Goal: Information Seeking & Learning: Learn about a topic

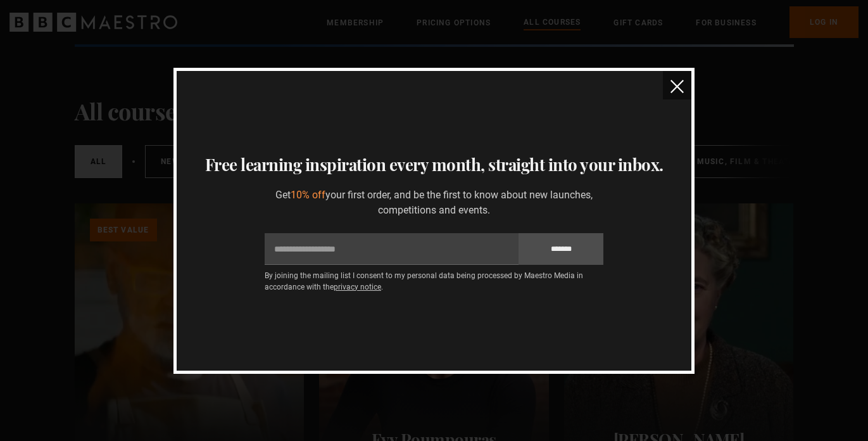
scroll to position [156, 0]
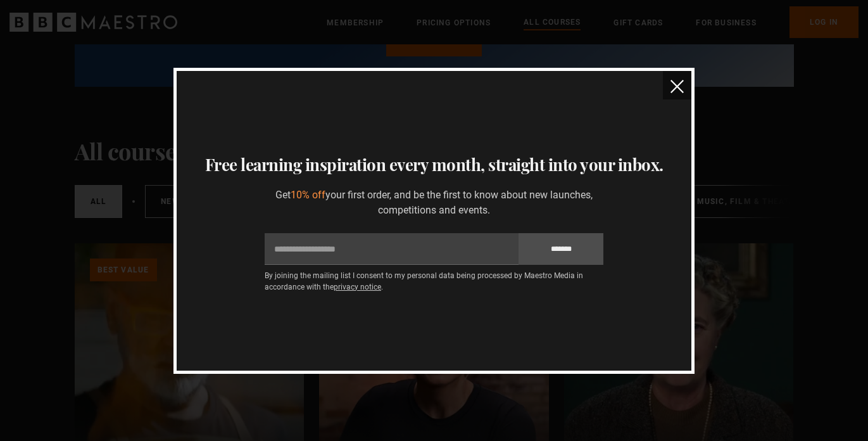
click at [668, 89] on button "close" at bounding box center [677, 85] width 29 height 29
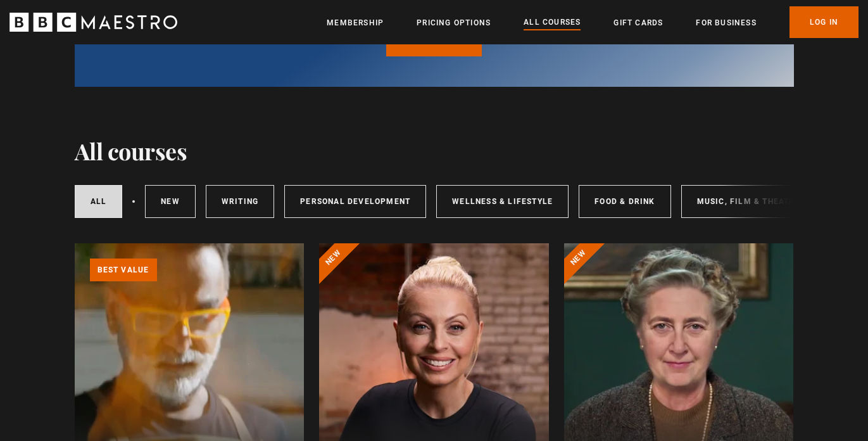
click at [444, 10] on ul "Membership Pricing Options All Courses Gift Cards For business Already have an …" at bounding box center [593, 22] width 532 height 32
click at [441, 17] on link "Pricing Options" at bounding box center [454, 22] width 74 height 13
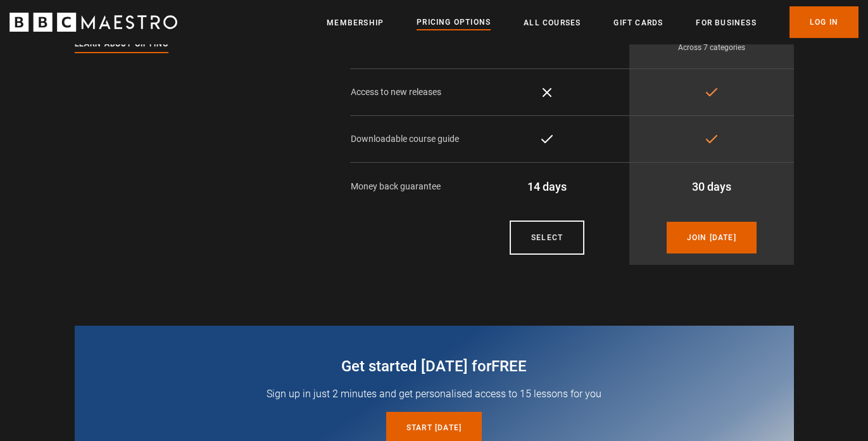
scroll to position [278, 0]
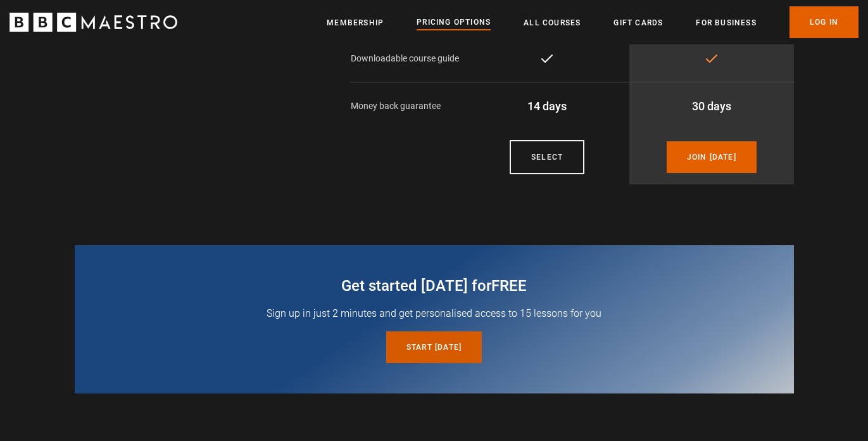
click at [405, 344] on link "Start today for free" at bounding box center [434, 347] width 96 height 32
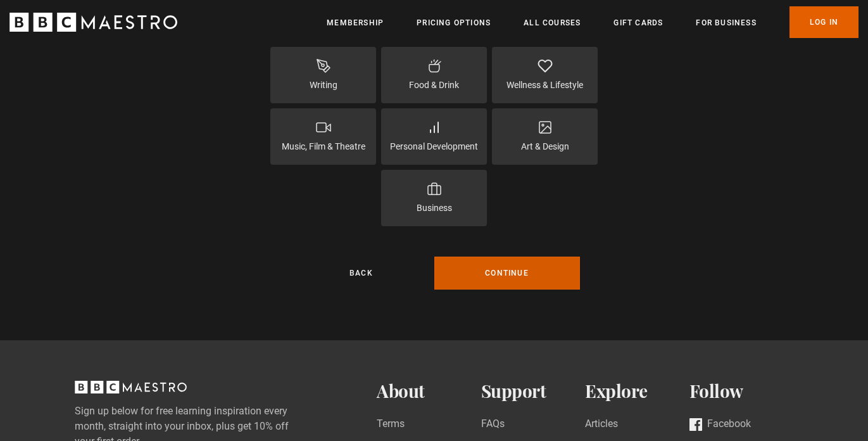
scroll to position [309, 0]
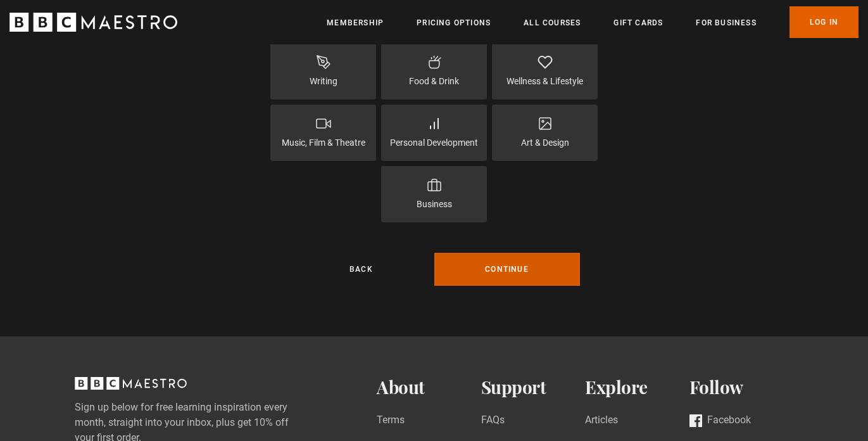
click at [534, 260] on button "Continue" at bounding box center [508, 269] width 146 height 33
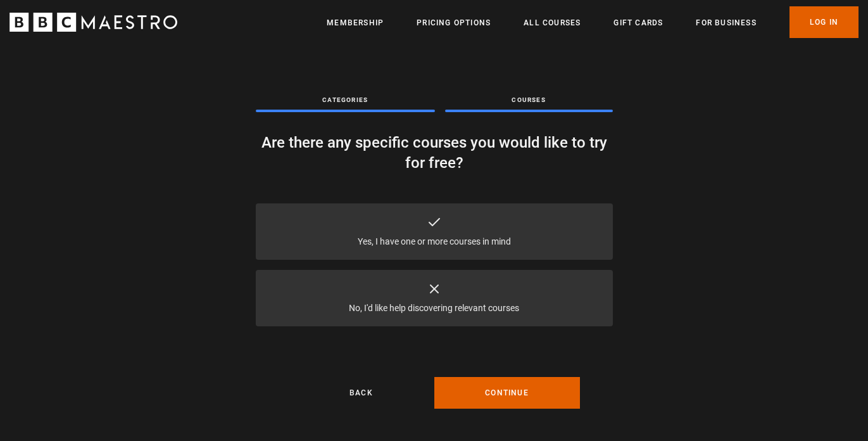
click at [511, 283] on div "No, I'd like help discovering relevant courses" at bounding box center [434, 298] width 357 height 56
click at [492, 385] on button "Continue" at bounding box center [508, 393] width 146 height 32
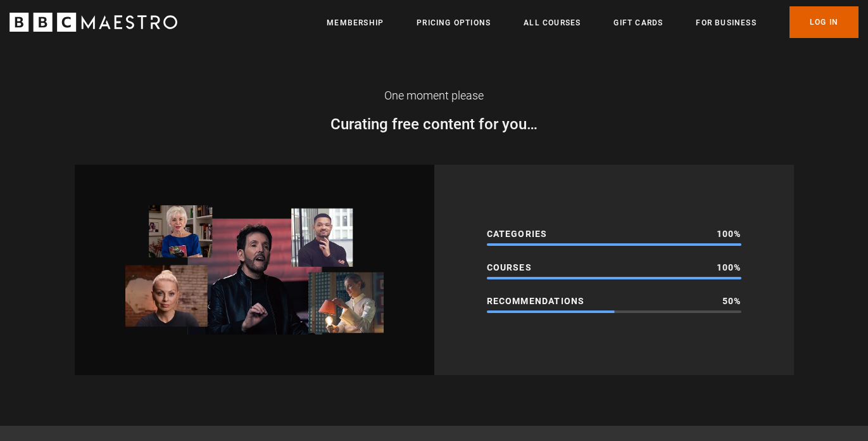
scroll to position [7, 0]
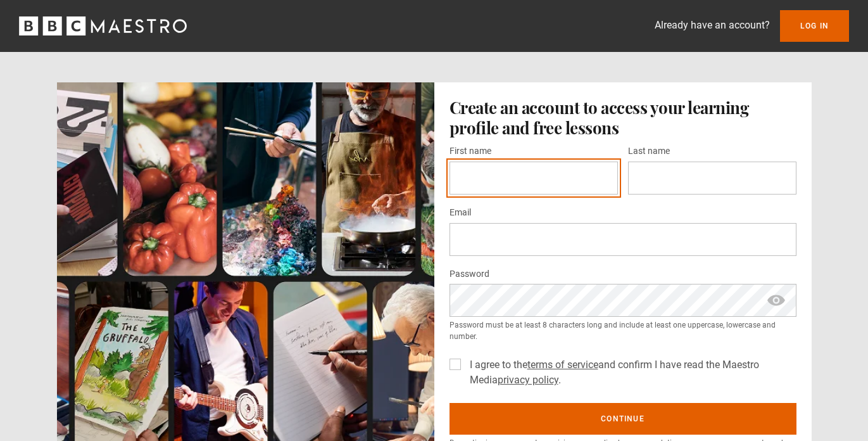
click at [478, 184] on input "First name *" at bounding box center [534, 178] width 169 height 33
type input "****"
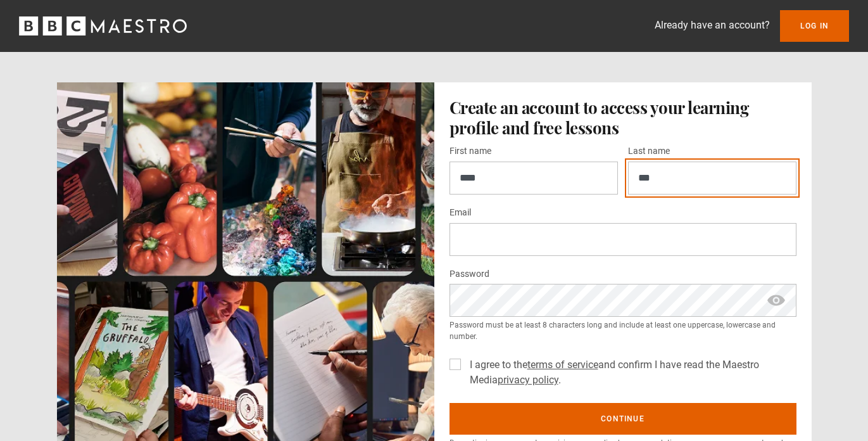
type input "***"
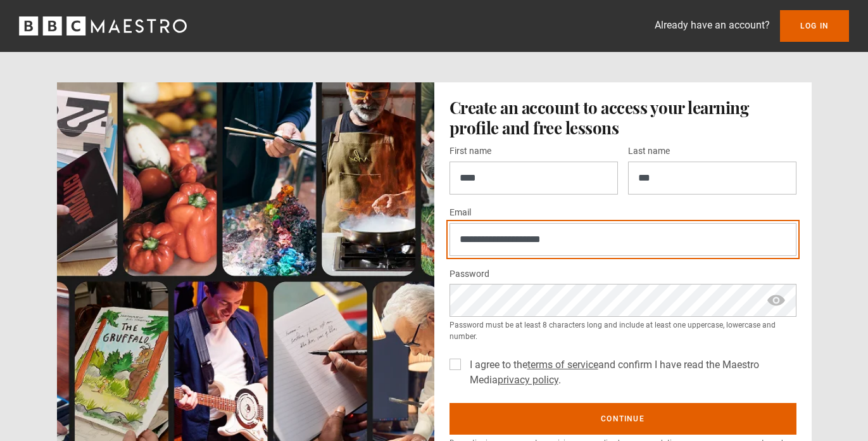
type input "**********"
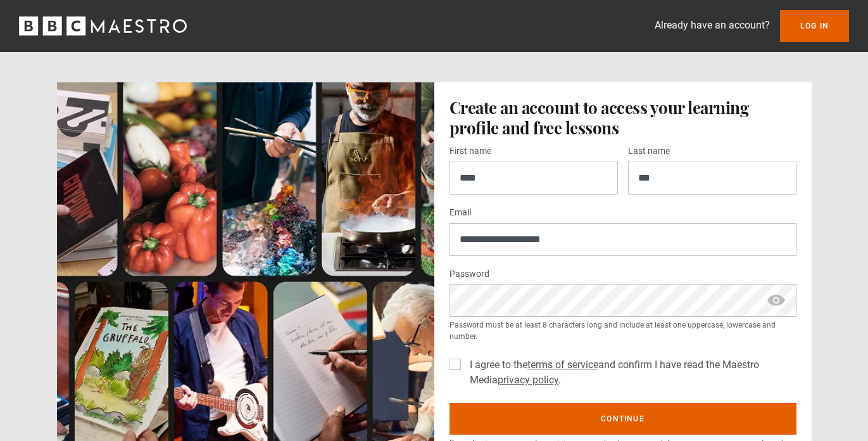
click at [442, 371] on div "**********" at bounding box center [624, 278] width 378 height 393
click at [445, 369] on div "**********" at bounding box center [624, 278] width 378 height 393
click at [465, 367] on label "I agree to the terms of service and confirm I have read the Maestro Media priva…" at bounding box center [631, 372] width 332 height 30
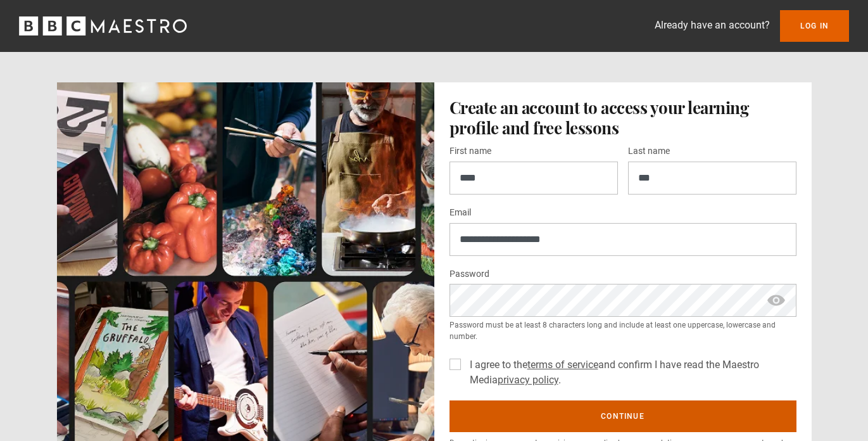
click at [664, 414] on button "Continue" at bounding box center [623, 416] width 347 height 32
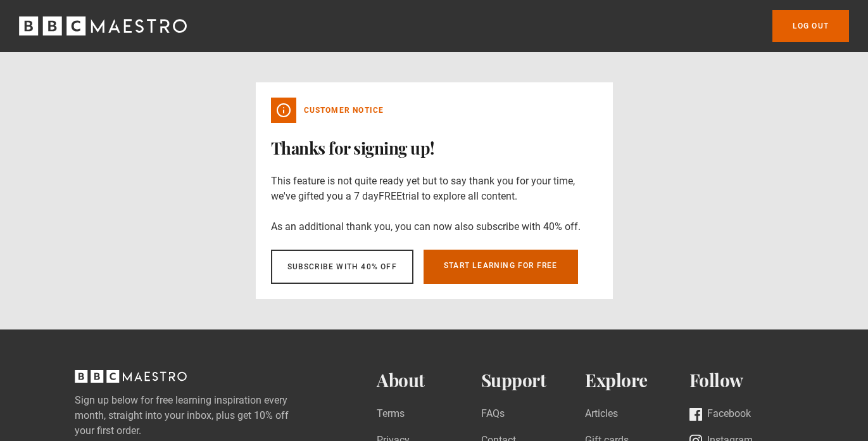
click at [531, 263] on link "Start learning for free" at bounding box center [501, 267] width 155 height 34
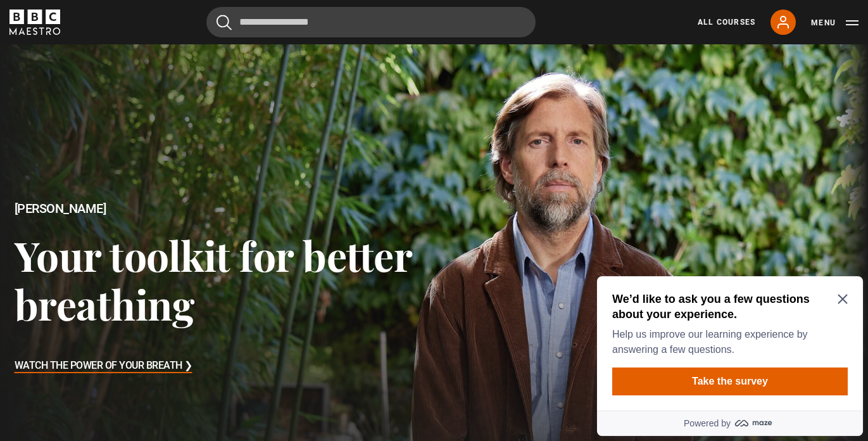
click at [839, 300] on icon "Close Maze Prompt" at bounding box center [843, 299] width 10 height 10
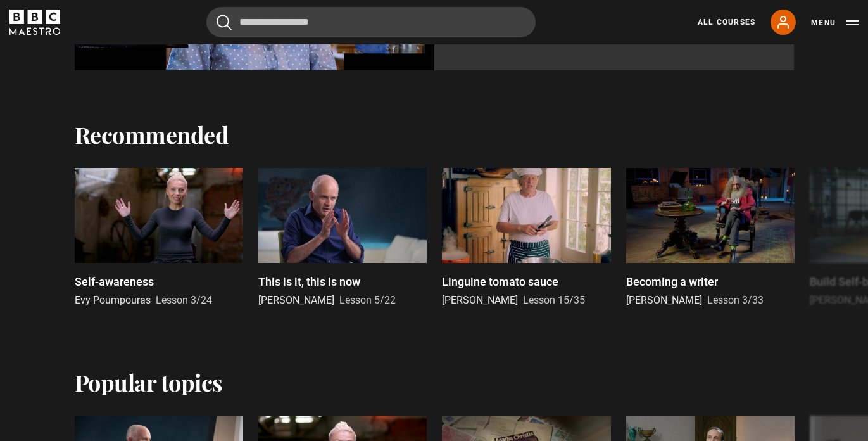
scroll to position [872, 0]
click at [833, 237] on button "Next" at bounding box center [831, 242] width 32 height 32
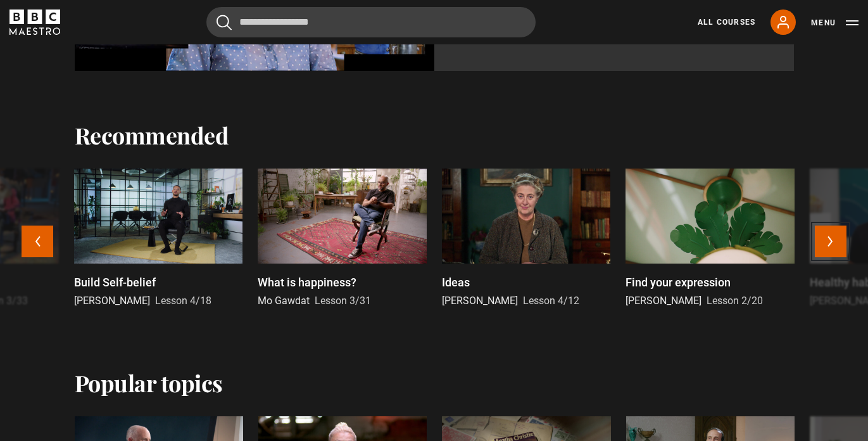
click at [829, 234] on button "Next" at bounding box center [831, 242] width 32 height 32
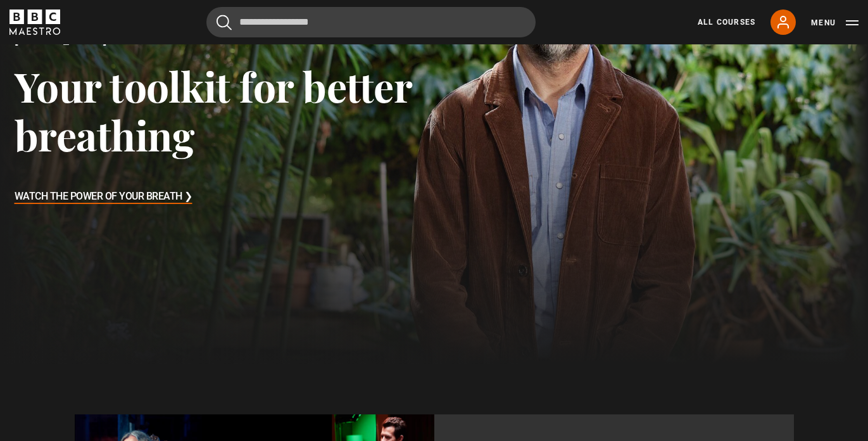
scroll to position [0, 0]
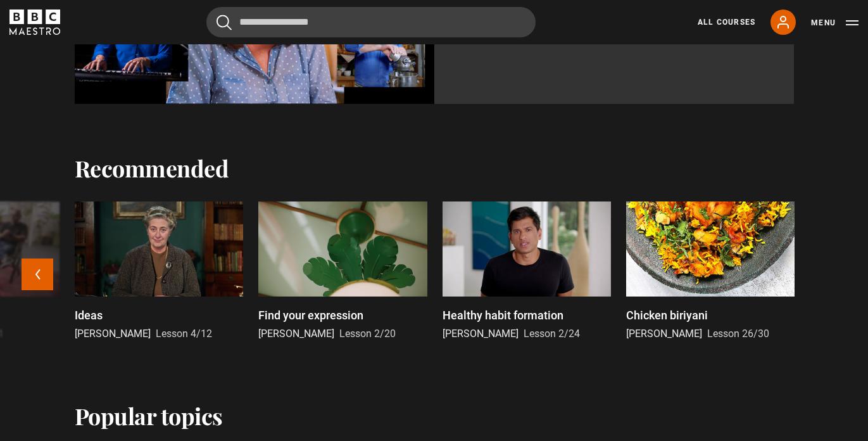
click at [317, 227] on div at bounding box center [342, 248] width 169 height 95
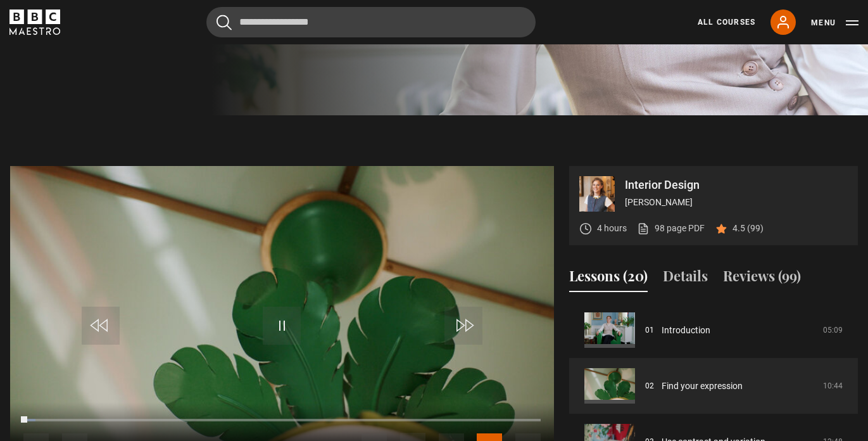
scroll to position [437, 0]
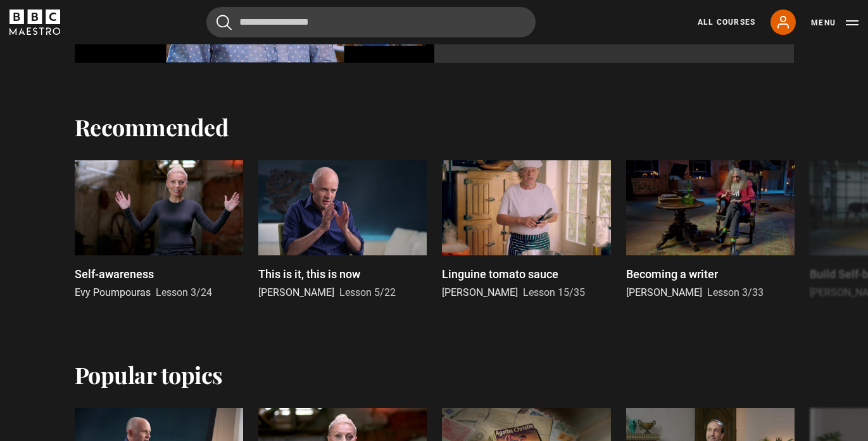
scroll to position [882, 0]
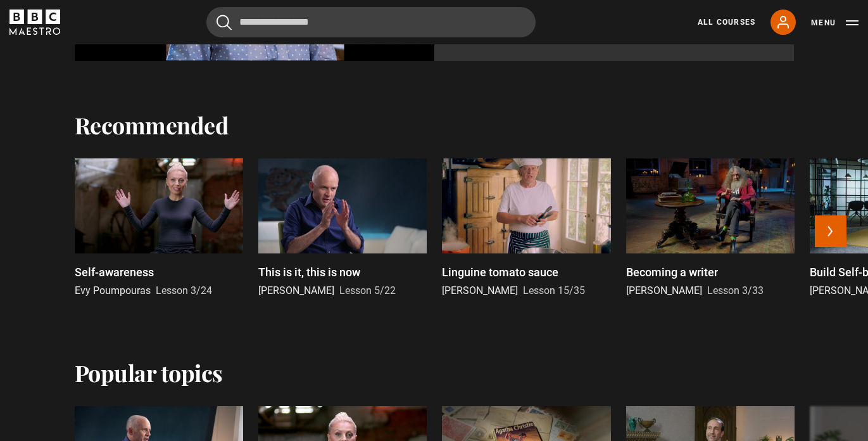
click at [165, 186] on div at bounding box center [159, 205] width 169 height 95
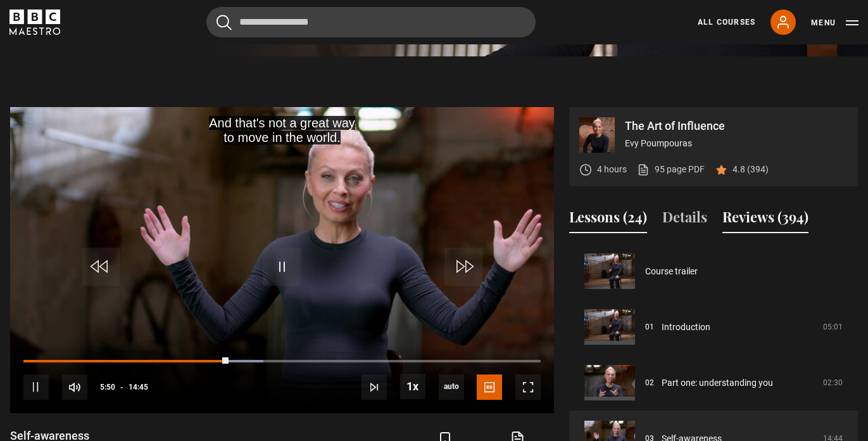
click at [786, 219] on button "Reviews (394)" at bounding box center [766, 220] width 86 height 27
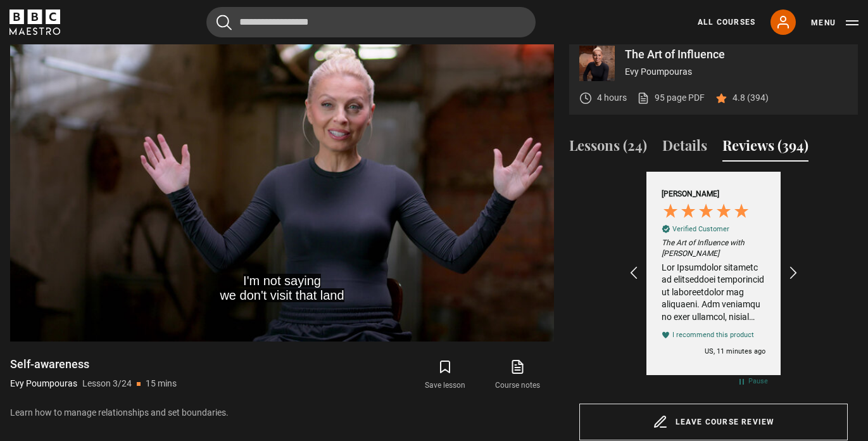
scroll to position [541, 0]
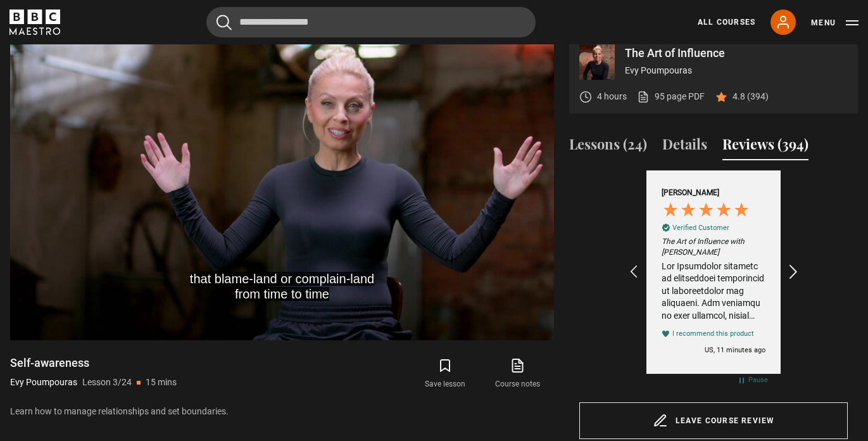
click at [792, 267] on icon "REVIEWS.io Carousel Scroll Right" at bounding box center [794, 273] width 18 height 18
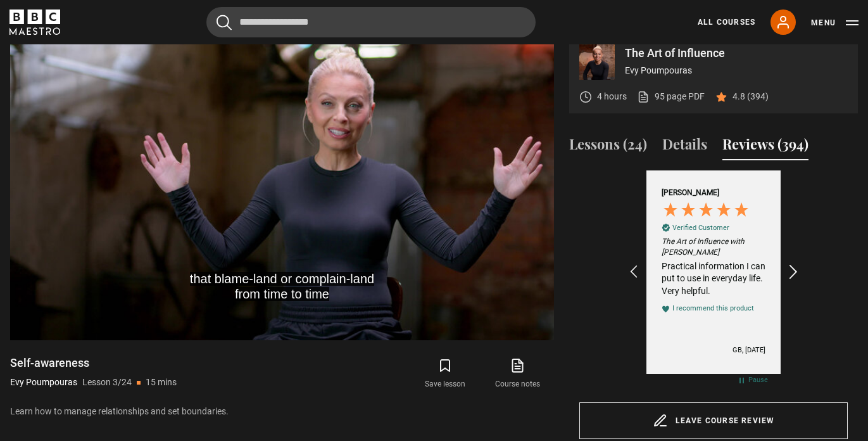
click at [792, 267] on icon "REVIEWS.io Carousel Scroll Right" at bounding box center [794, 273] width 18 height 18
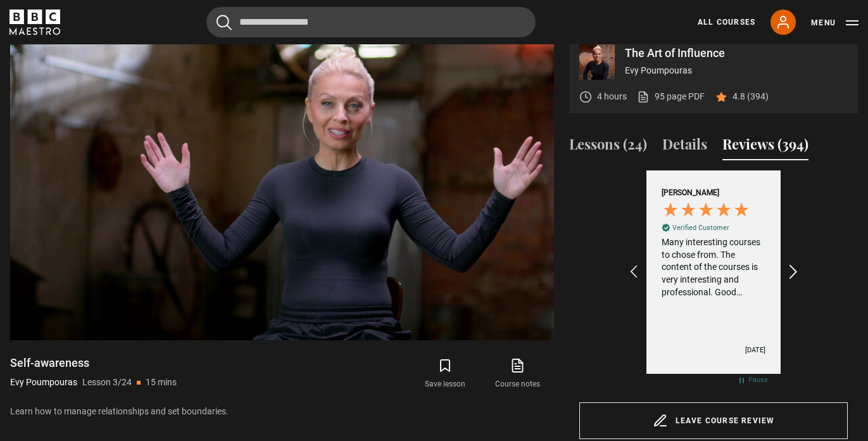
click at [792, 267] on icon "REVIEWS.io Carousel Scroll Right" at bounding box center [794, 273] width 18 height 18
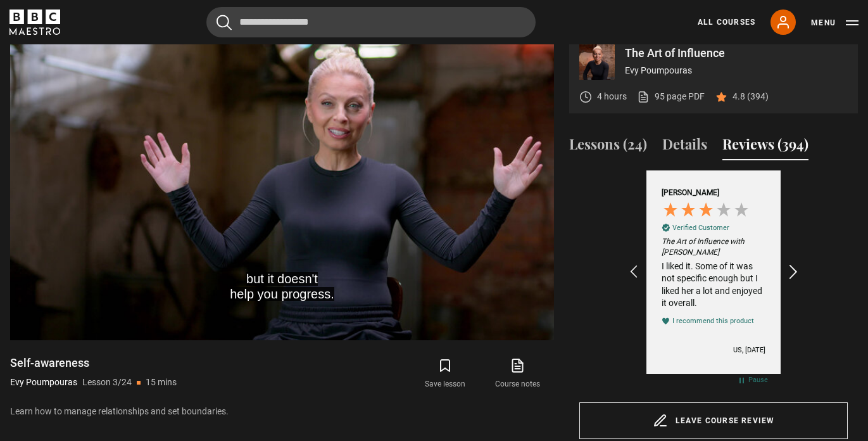
click at [792, 267] on icon "REVIEWS.io Carousel Scroll Right" at bounding box center [794, 273] width 18 height 18
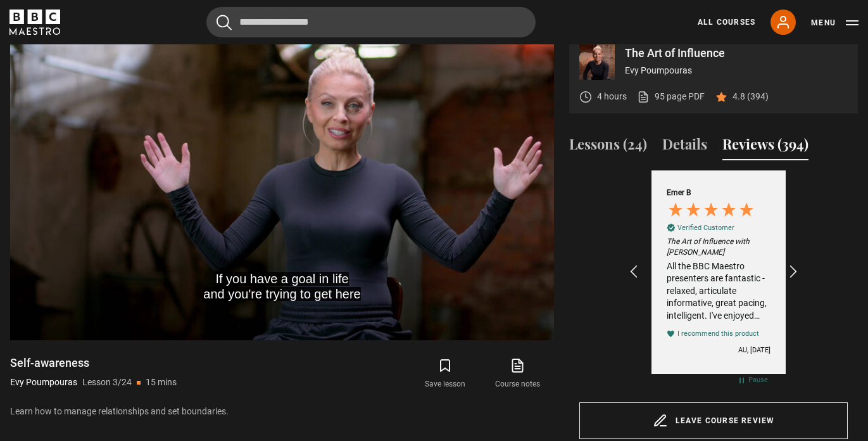
scroll to position [0, 1323]
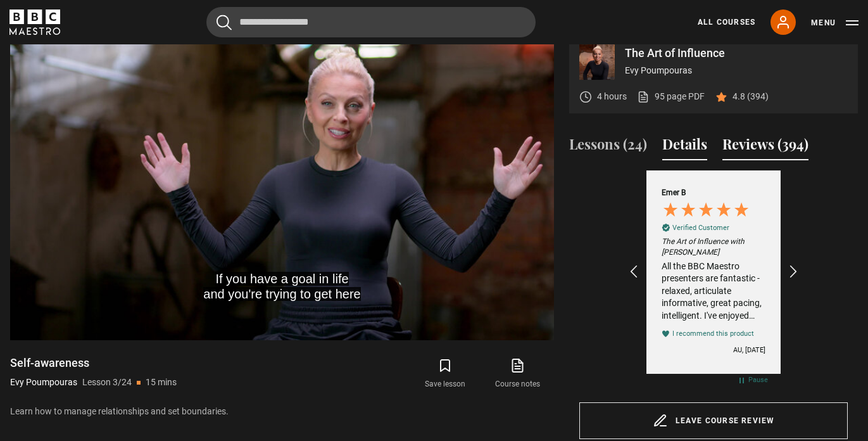
click at [614, 149] on button "Lessons (24)" at bounding box center [608, 147] width 78 height 27
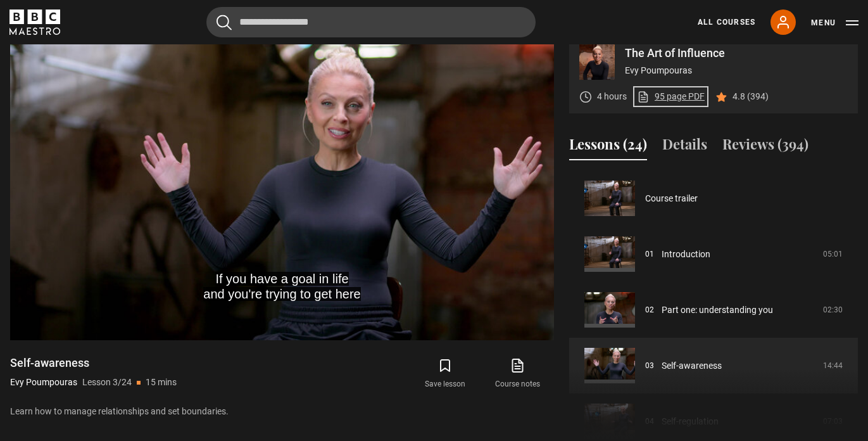
click at [672, 96] on link "95 page PDF (opens in new tab)" at bounding box center [671, 96] width 68 height 13
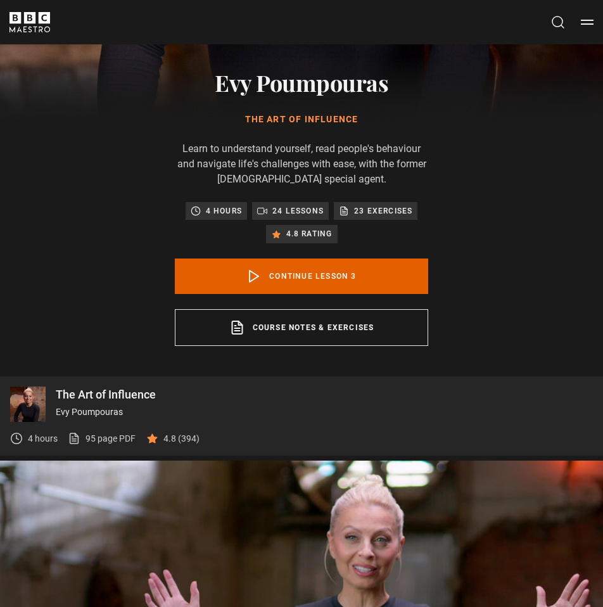
scroll to position [766, 0]
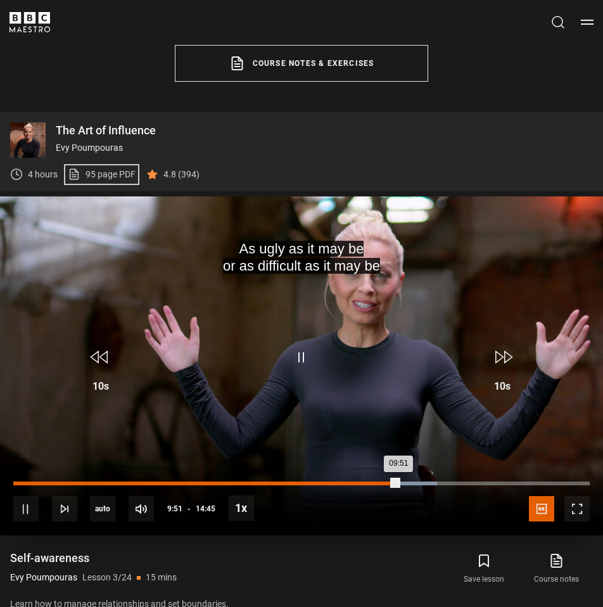
click at [14, 440] on div "00:00" at bounding box center [15, 483] width 2 height 4
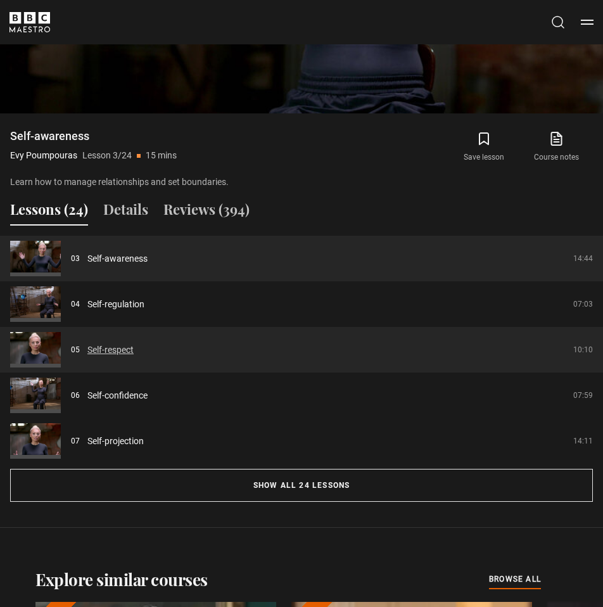
scroll to position [1199, 0]
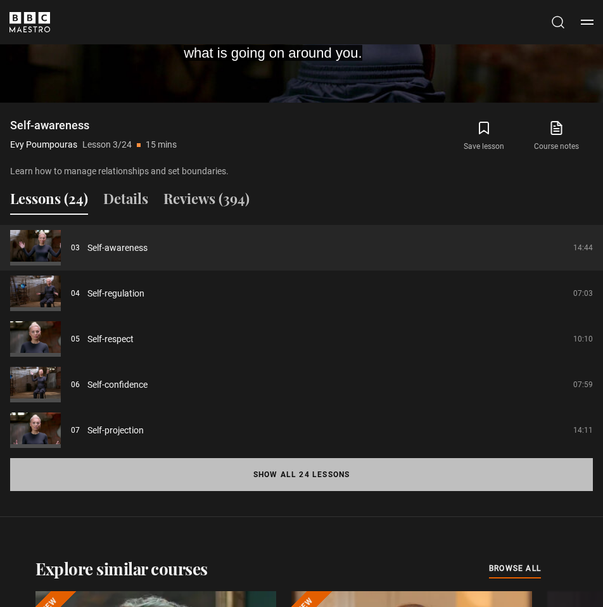
click at [258, 440] on button "Show all 24 lessons" at bounding box center [301, 474] width 583 height 33
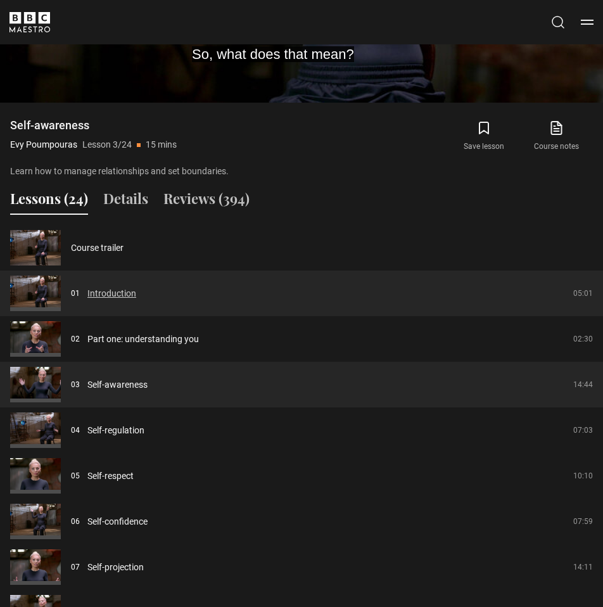
click at [87, 292] on link "Introduction" at bounding box center [111, 293] width 49 height 13
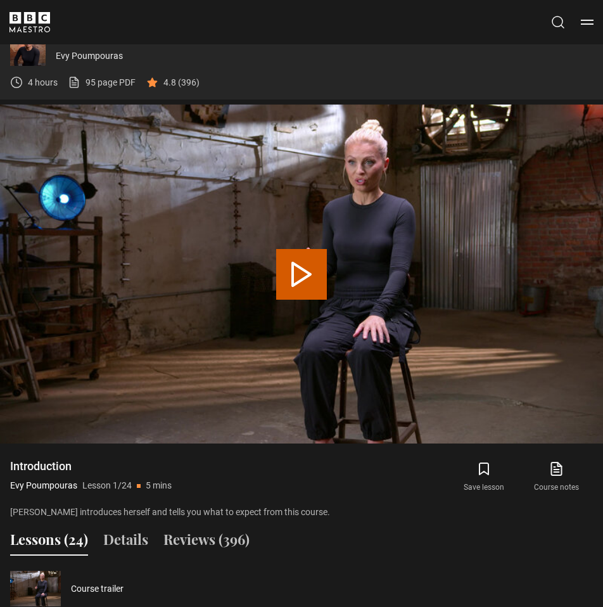
click at [308, 275] on button "Play Lesson Introduction" at bounding box center [301, 274] width 51 height 51
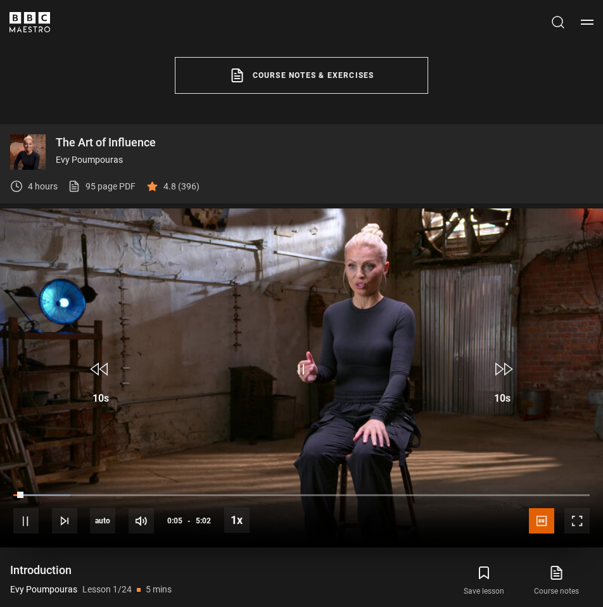
scroll to position [753, 0]
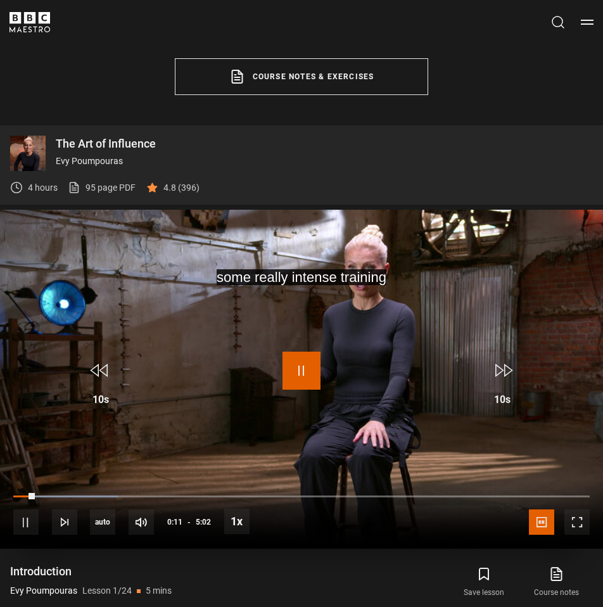
click at [300, 368] on span "Video Player" at bounding box center [302, 371] width 38 height 38
click at [306, 369] on span "Video Player" at bounding box center [302, 371] width 38 height 38
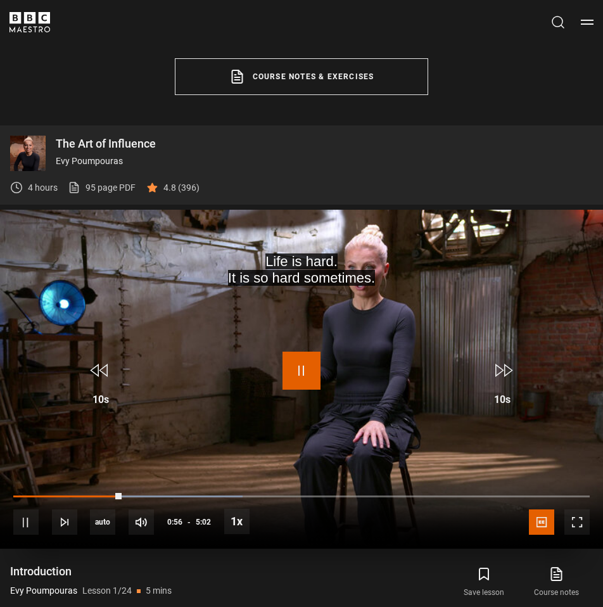
click at [301, 371] on span "Video Player" at bounding box center [302, 371] width 38 height 38
click at [310, 375] on span "Video Player" at bounding box center [302, 371] width 38 height 38
click at [298, 374] on span "Video Player" at bounding box center [302, 371] width 38 height 38
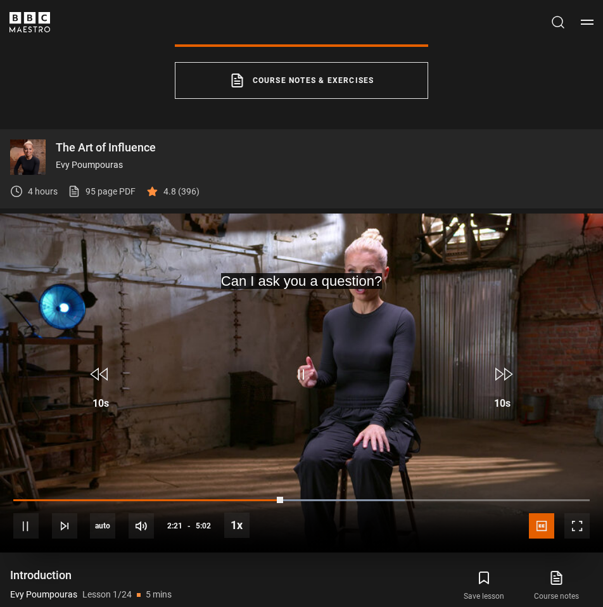
scroll to position [750, 0]
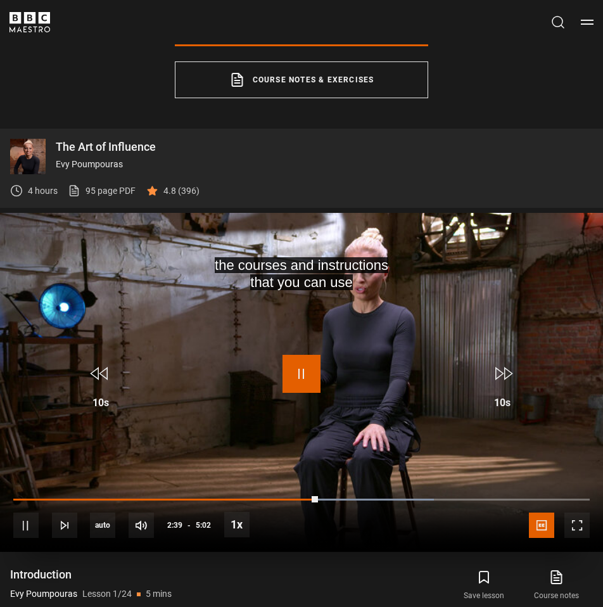
click at [298, 374] on span "Video Player" at bounding box center [302, 374] width 38 height 38
click at [306, 376] on span "Video Player" at bounding box center [302, 374] width 38 height 38
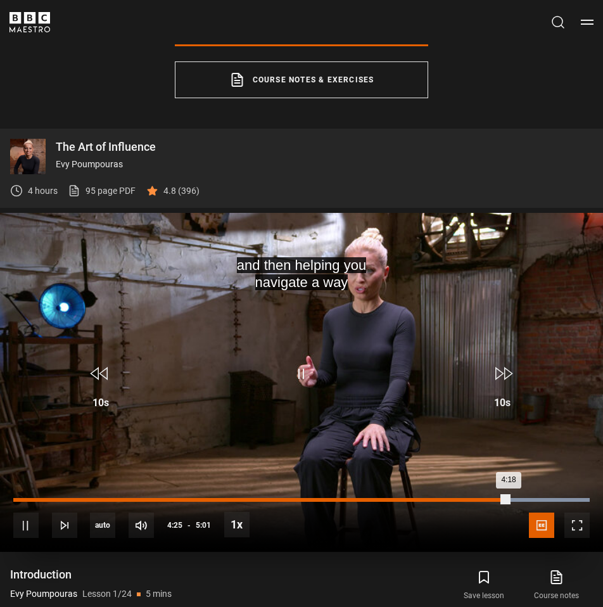
drag, startPoint x: 523, startPoint y: 499, endPoint x: 499, endPoint y: 499, distance: 24.1
click at [499, 499] on div "4:18" at bounding box center [260, 500] width 495 height 4
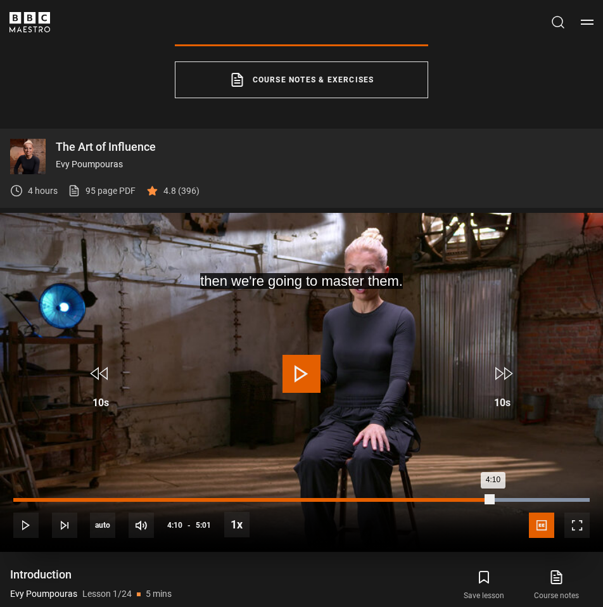
drag, startPoint x: 498, startPoint y: 499, endPoint x: 485, endPoint y: 499, distance: 13.3
click at [485, 500] on div "4:10" at bounding box center [253, 500] width 480 height 4
drag, startPoint x: 483, startPoint y: 500, endPoint x: 474, endPoint y: 500, distance: 9.5
click at [474, 500] on div "4:05" at bounding box center [248, 500] width 471 height 4
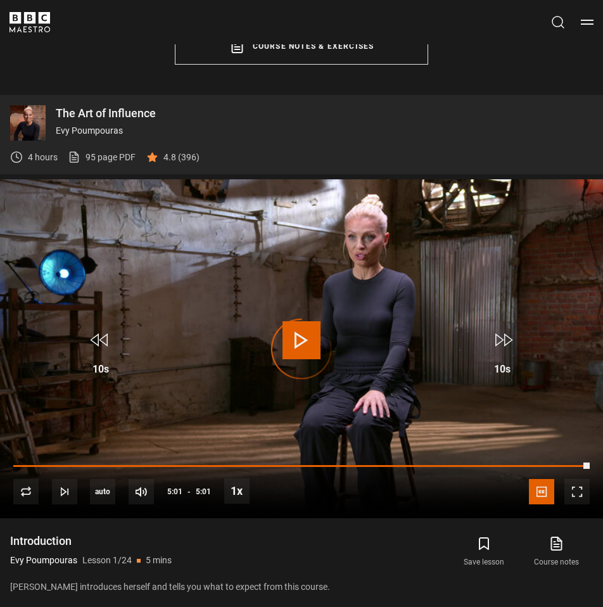
scroll to position [782, 0]
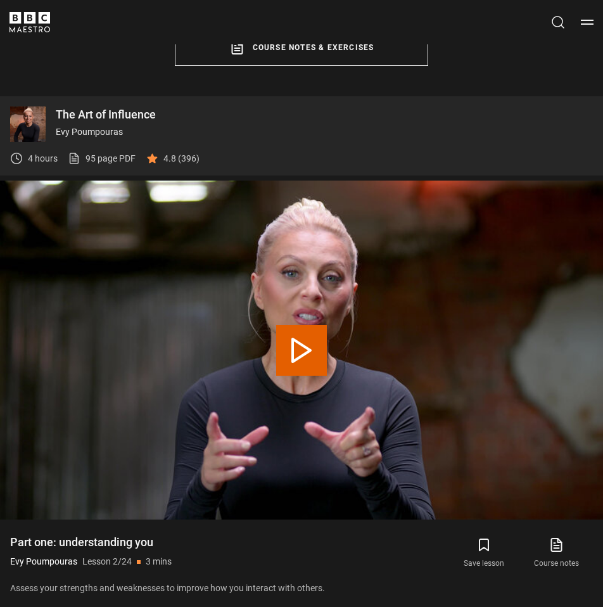
scroll to position [858, 0]
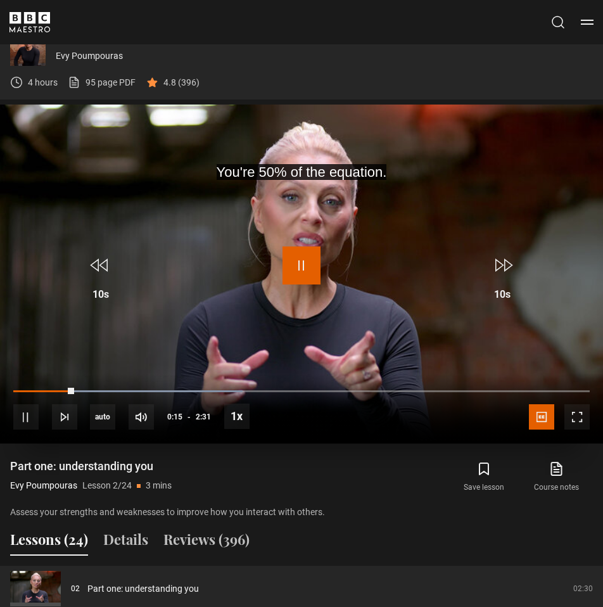
click at [299, 267] on span "Video Player" at bounding box center [302, 265] width 38 height 38
click at [306, 268] on span "Video Player" at bounding box center [302, 265] width 38 height 38
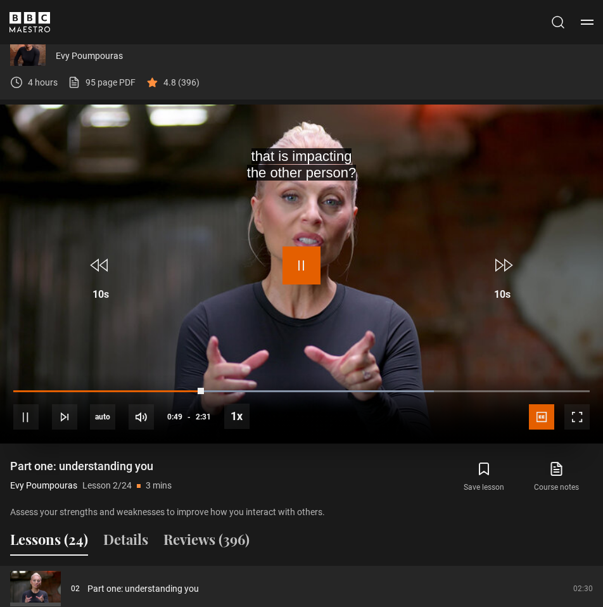
click at [305, 267] on span "Video Player" at bounding box center [302, 265] width 38 height 38
click at [308, 267] on span "Video Player" at bounding box center [302, 265] width 38 height 38
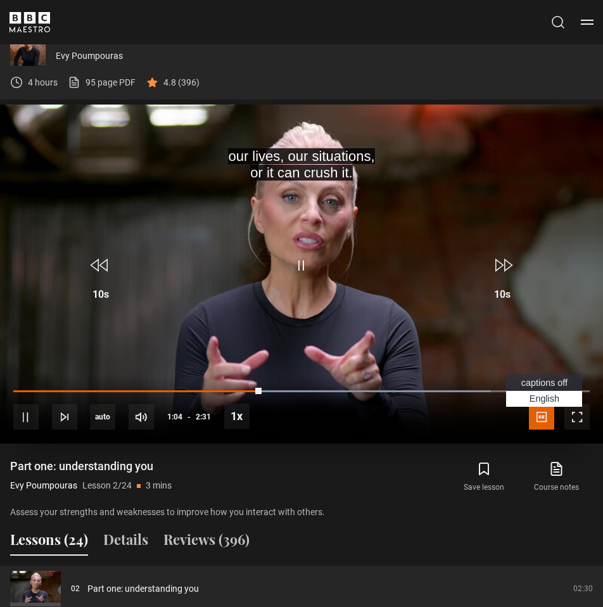
click at [539, 413] on span "Video Player" at bounding box center [541, 416] width 25 height 25
click at [554, 383] on span "captions off" at bounding box center [544, 383] width 46 height 10
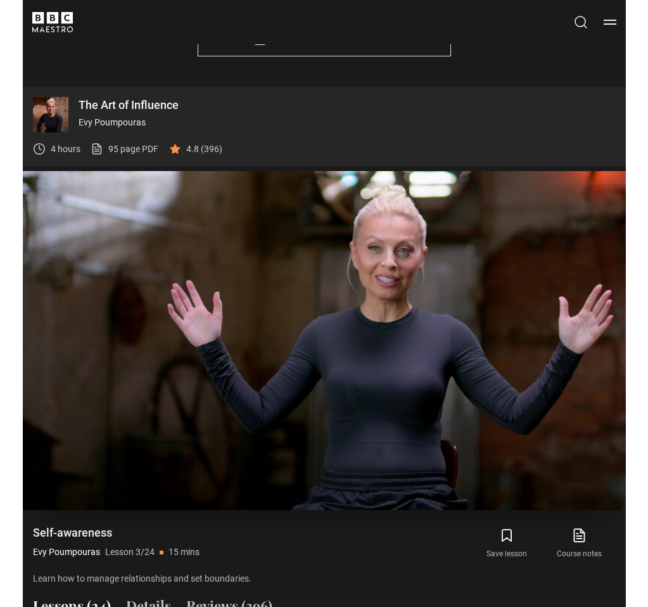
scroll to position [808, 0]
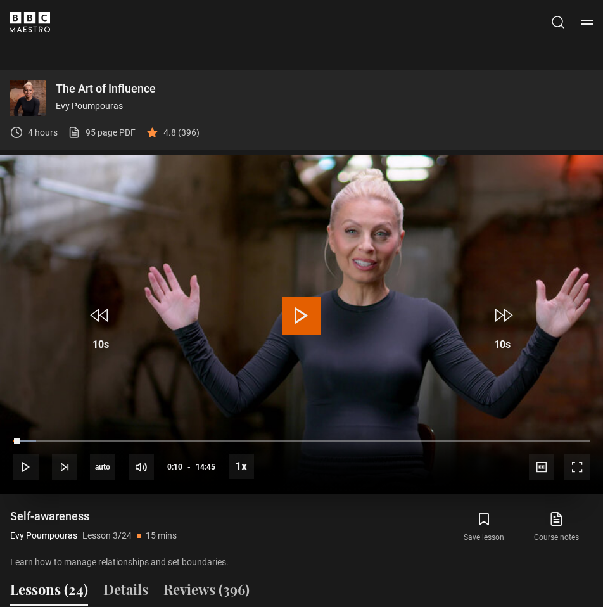
drag, startPoint x: 20, startPoint y: 439, endPoint x: 0, endPoint y: 436, distance: 20.5
click at [0, 436] on div "10s Skip Back 10 seconds Play 10s Skip Forward 10 seconds Loaded : 3.96% 00:00 …" at bounding box center [301, 459] width 603 height 70
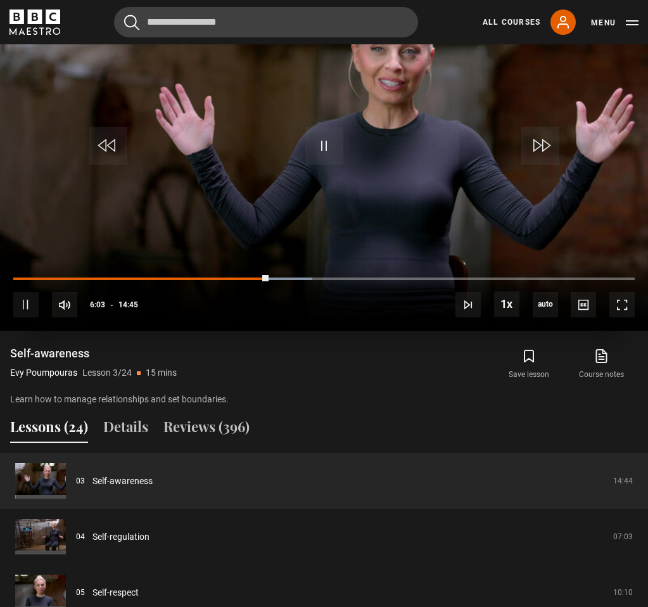
scroll to position [682, 0]
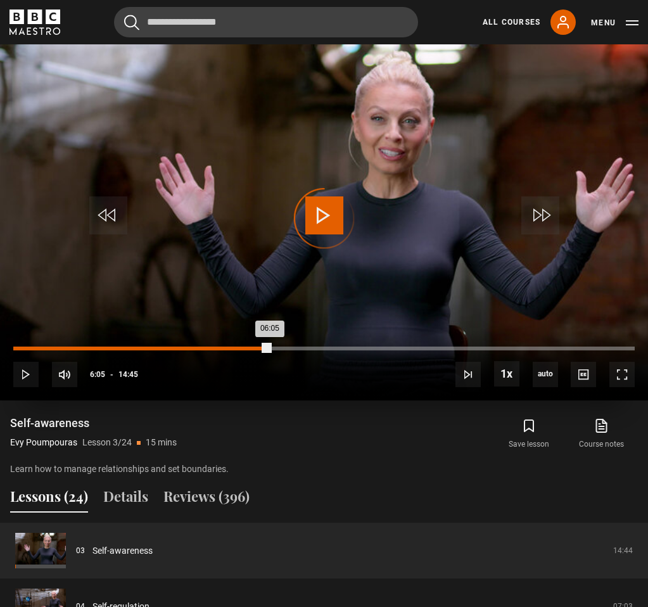
drag, startPoint x: 270, startPoint y: 348, endPoint x: 220, endPoint y: 348, distance: 50.0
click at [220, 348] on div "Loaded : 33.37% 04:54 06:05" at bounding box center [323, 349] width 621 height 4
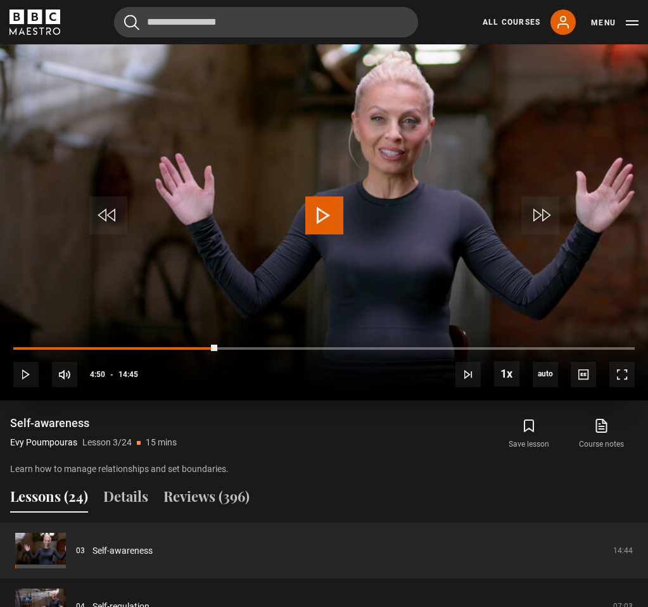
drag, startPoint x: 220, startPoint y: 348, endPoint x: 177, endPoint y: 345, distance: 43.2
click at [177, 345] on div "10s Skip Back 10 seconds Play 10s Skip Forward 10 seconds Loaded : 32.80% 03:47…" at bounding box center [324, 366] width 648 height 70
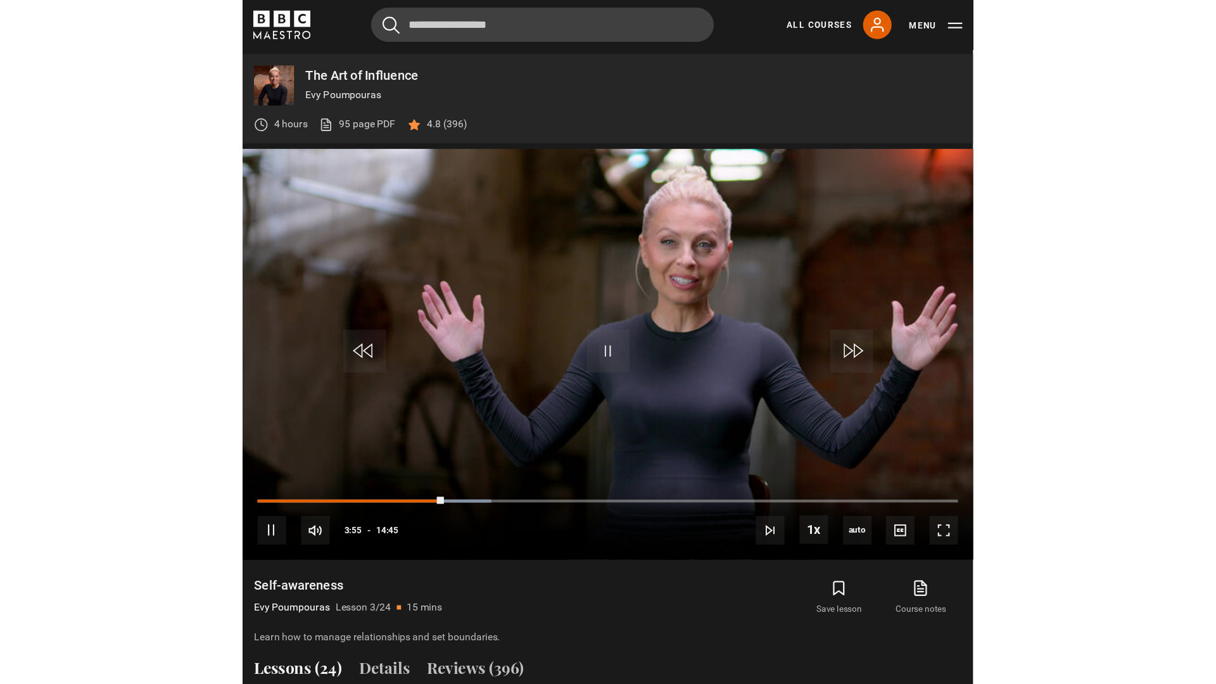
scroll to position [578, 0]
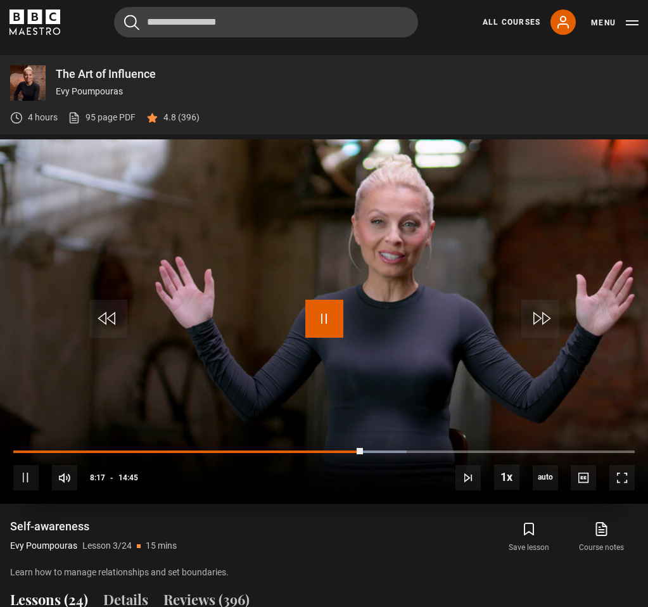
click at [326, 318] on span "Video Player" at bounding box center [324, 319] width 38 height 38
click at [314, 315] on span "Video Player" at bounding box center [324, 319] width 38 height 38
click at [312, 318] on span "Video Player" at bounding box center [324, 319] width 38 height 38
click at [320, 318] on span "Video Player" at bounding box center [324, 319] width 38 height 38
drag, startPoint x: 383, startPoint y: 452, endPoint x: 271, endPoint y: 454, distance: 112.2
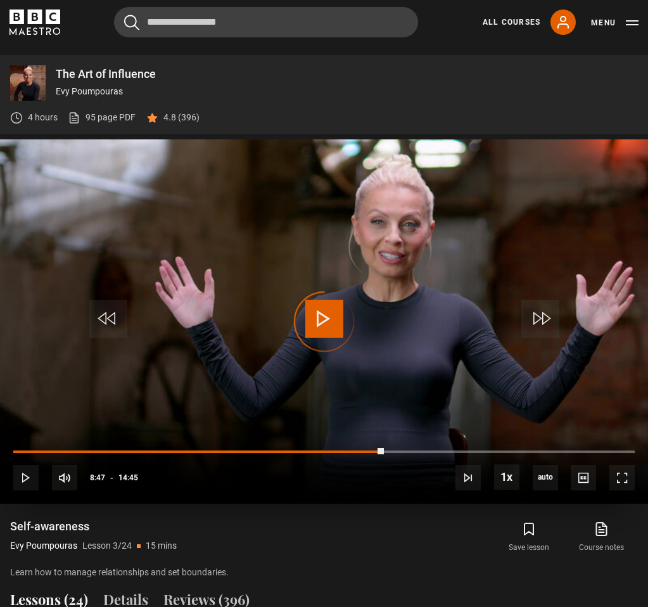
click at [271, 454] on div "10s Skip Back 10 seconds Play 10s Skip Forward 10 seconds Loaded : 0.00% 08:22 …" at bounding box center [324, 469] width 648 height 70
drag, startPoint x: 272, startPoint y: 449, endPoint x: 140, endPoint y: 448, distance: 132.4
click at [140, 448] on div "10s Skip Back 10 seconds Play 10s Skip Forward 10 seconds Loaded : 21.49% 06:01…" at bounding box center [324, 469] width 648 height 70
drag, startPoint x: 140, startPoint y: 448, endPoint x: 10, endPoint y: 449, distance: 129.9
click at [10, 449] on div "10s Skip Back 10 seconds Play 10s Skip Forward 10 seconds Loaded : 3.39% 02:50 …" at bounding box center [324, 469] width 648 height 70
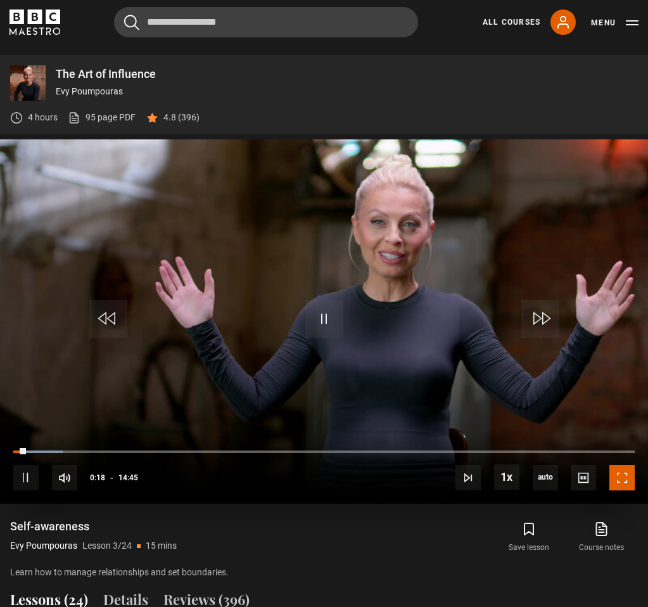
click at [602, 474] on span "Video Player" at bounding box center [621, 477] width 25 height 25
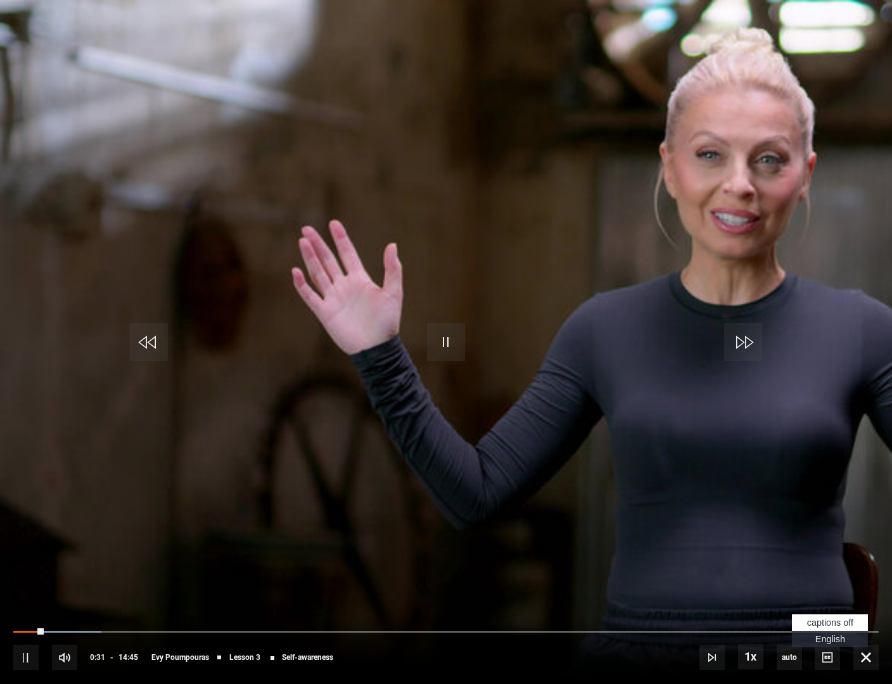
click at [602, 606] on span "English Captions" at bounding box center [830, 639] width 30 height 10
click at [602, 606] on div "10s Skip Back 10 seconds Pause 10s Skip Forward 10 seconds Loaded : 31.10% 10:4…" at bounding box center [446, 649] width 892 height 70
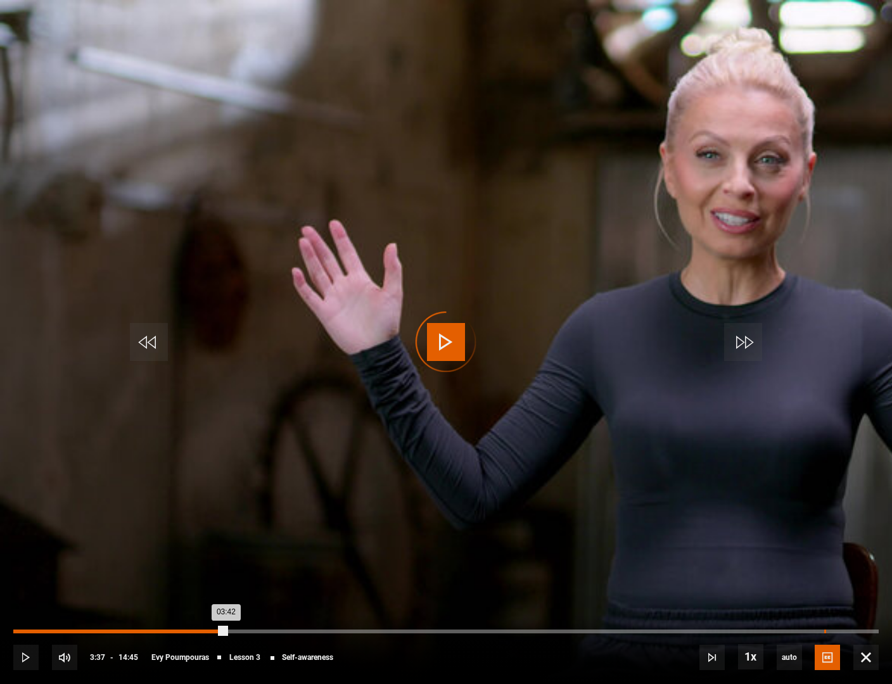
drag, startPoint x: 226, startPoint y: 632, endPoint x: 824, endPoint y: 632, distance: 598.6
click at [602, 606] on div "Loaded : 0.00% 13:49 03:42" at bounding box center [445, 632] width 865 height 4
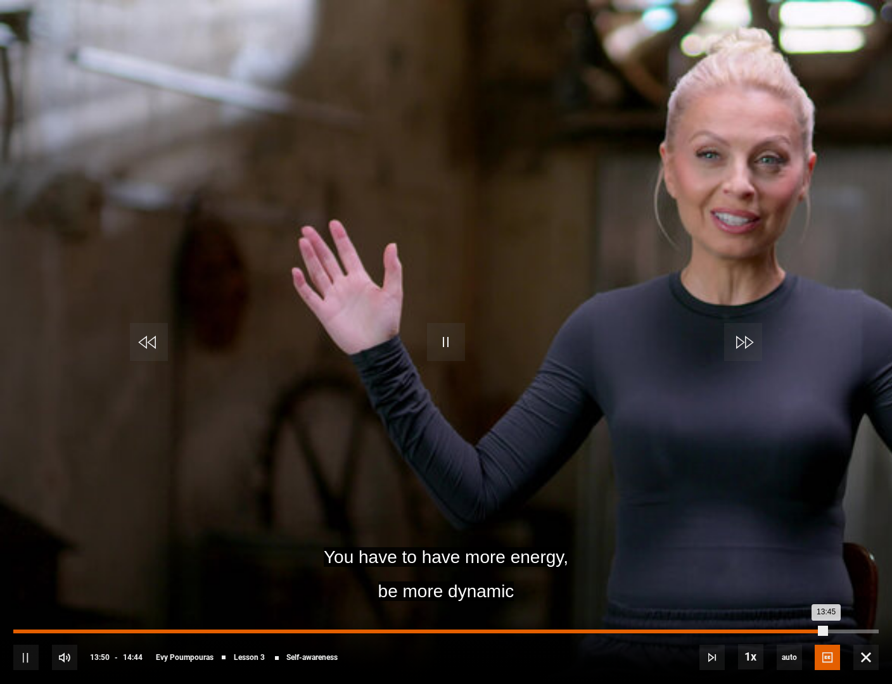
drag, startPoint x: 825, startPoint y: 631, endPoint x: 603, endPoint y: 629, distance: 222.4
click at [602, 606] on div "Loaded : 0.00% 10:03 13:45" at bounding box center [445, 632] width 865 height 4
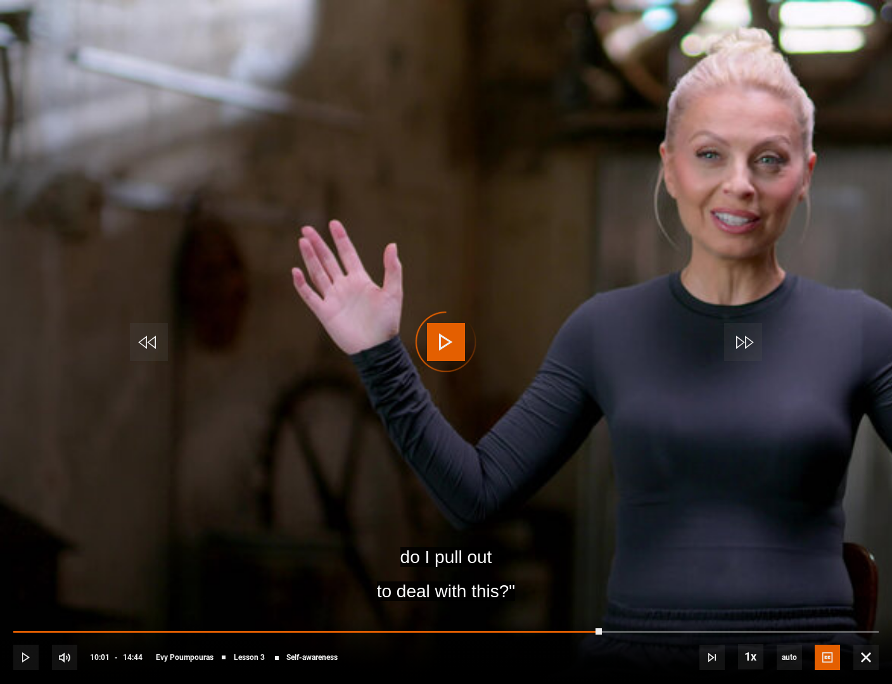
drag, startPoint x: 602, startPoint y: 630, endPoint x: 478, endPoint y: 626, distance: 124.2
click at [478, 606] on div "10s Skip Back 10 seconds Play 10s Skip Forward 10 seconds Loaded : 0.00% 09:59 …" at bounding box center [446, 649] width 892 height 70
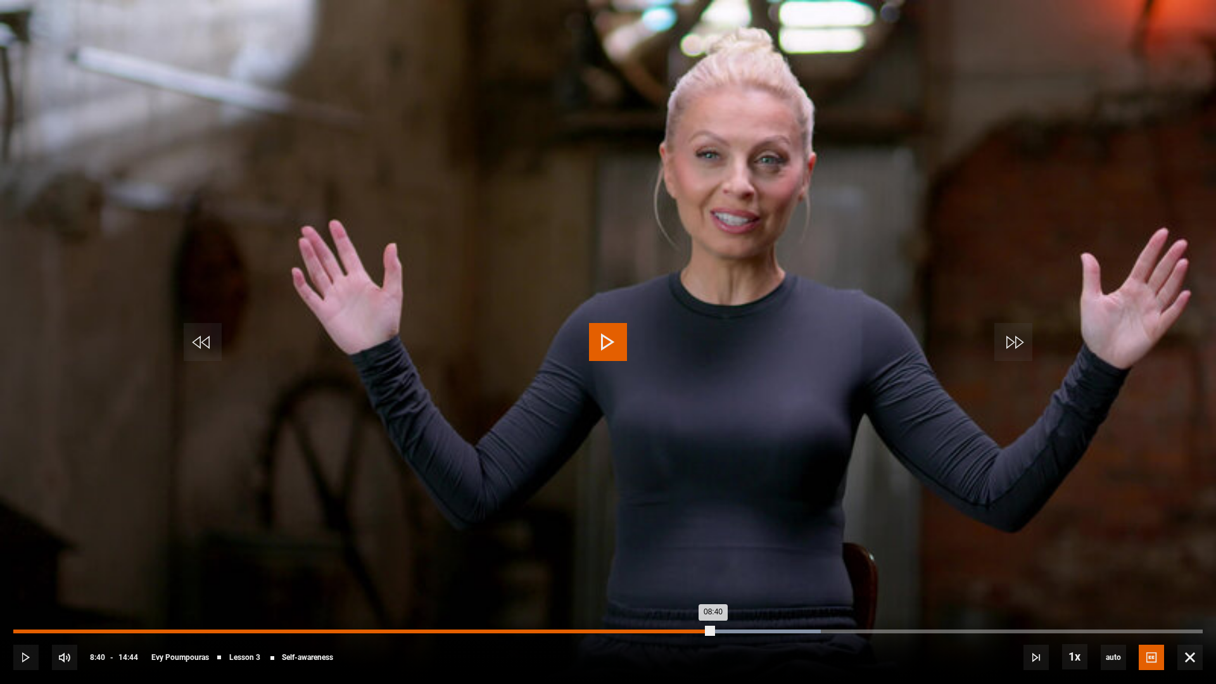
drag, startPoint x: 728, startPoint y: 633, endPoint x: 711, endPoint y: 633, distance: 17.1
click at [602, 606] on div "08:40" at bounding box center [363, 632] width 700 height 4
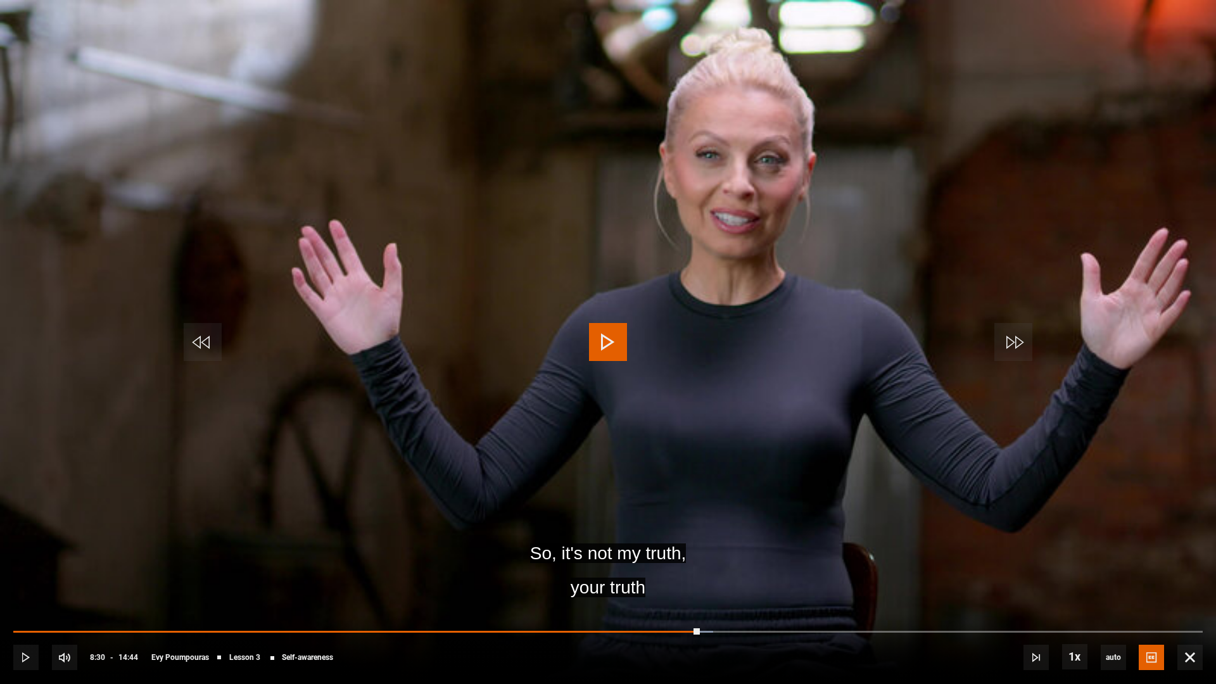
drag, startPoint x: 711, startPoint y: 633, endPoint x: 690, endPoint y: 633, distance: 20.3
click at [602, 606] on div "10s Skip Back 10 seconds Play 10s Skip Forward 10 seconds Loaded : 58.84% 08:32…" at bounding box center [608, 649] width 1216 height 70
click at [602, 343] on span "Video Player" at bounding box center [608, 342] width 38 height 38
